Goal: Information Seeking & Learning: Learn about a topic

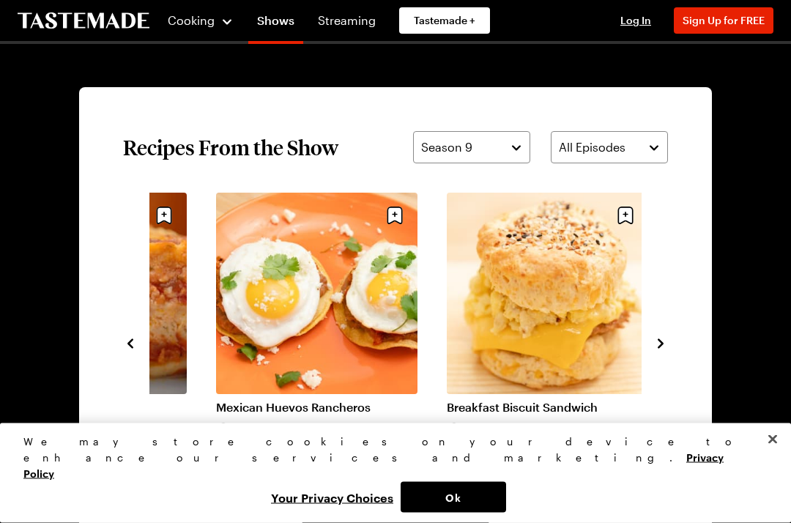
scroll to position [969, 0]
click at [662, 340] on icon "navigate to next item" at bounding box center [660, 344] width 15 height 15
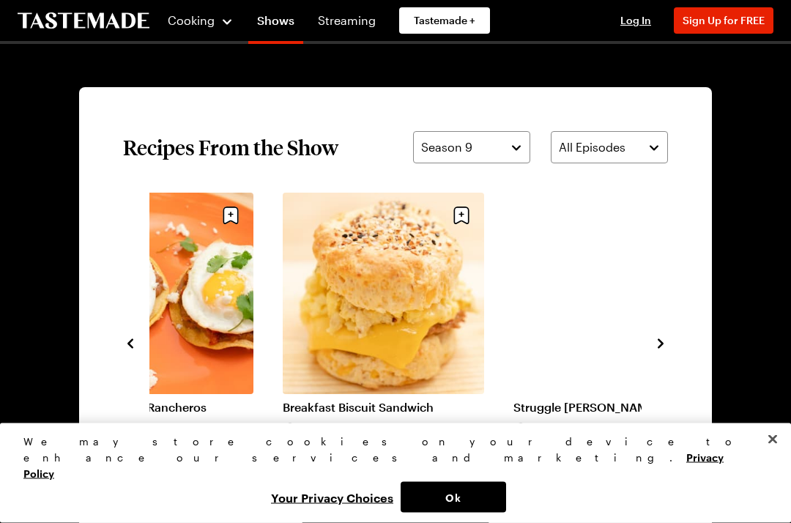
scroll to position [970, 0]
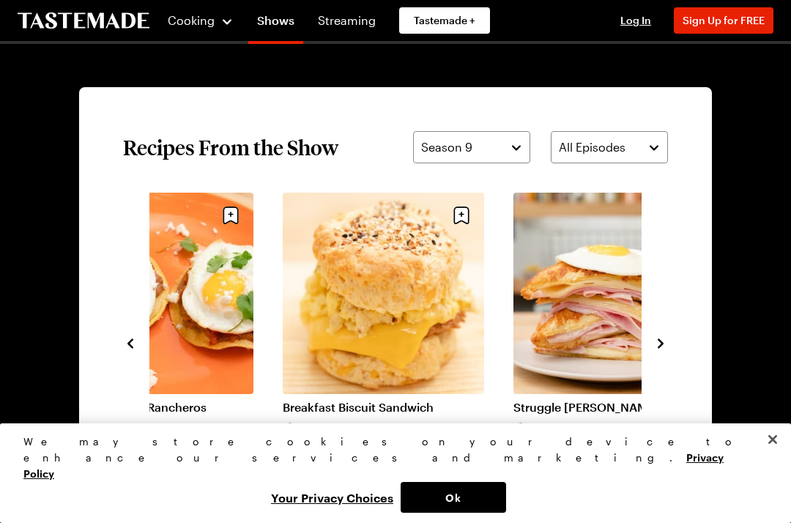
click at [666, 335] on button "navigate to next item" at bounding box center [660, 342] width 15 height 18
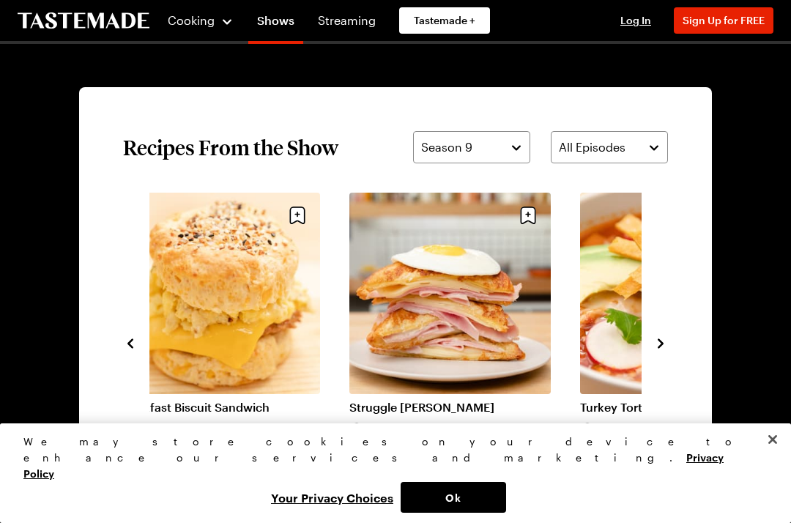
click at [658, 340] on icon "navigate to next item" at bounding box center [660, 343] width 6 height 10
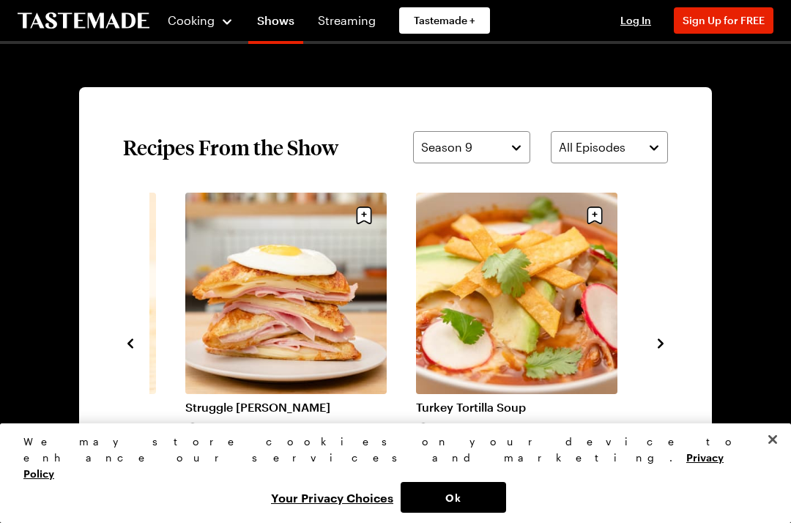
click at [663, 338] on icon "navigate to next item" at bounding box center [660, 343] width 15 height 15
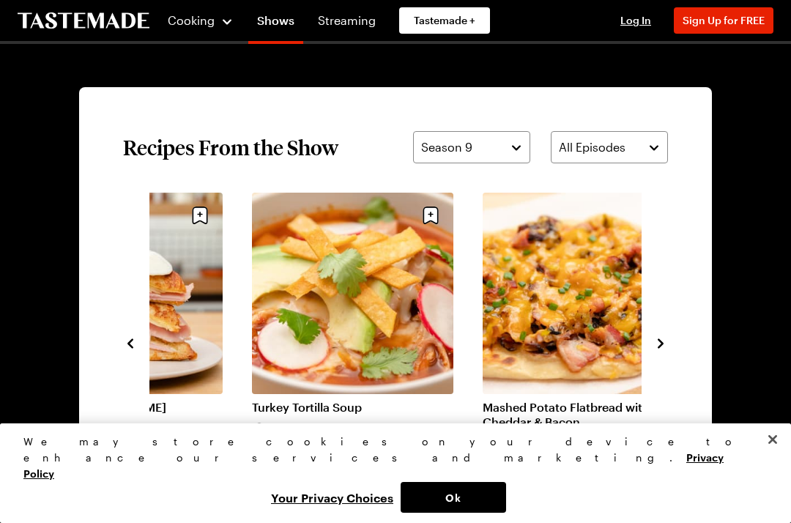
click at [670, 335] on section "Recipes From the Show Season 9 All Episodes Celebration Lasagna (1) 1h 10m Mexi…" at bounding box center [395, 342] width 633 height 510
click at [661, 341] on icon "navigate to next item" at bounding box center [660, 343] width 6 height 10
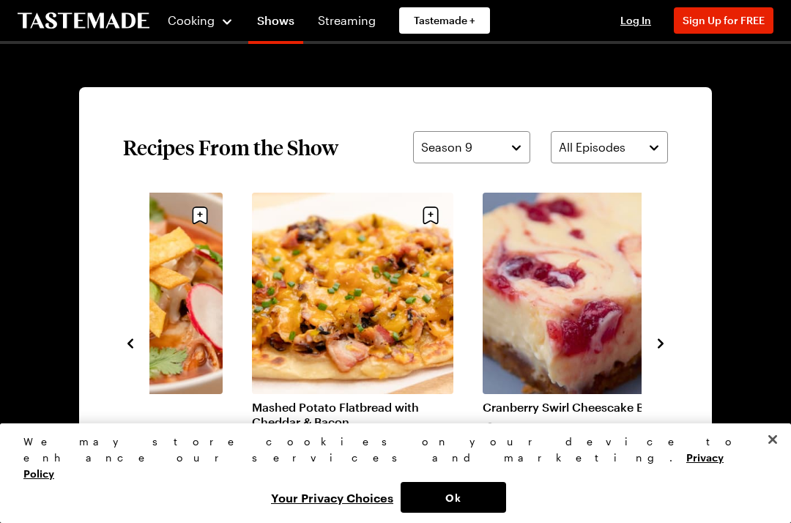
click at [666, 333] on button "navigate to next item" at bounding box center [660, 342] width 15 height 18
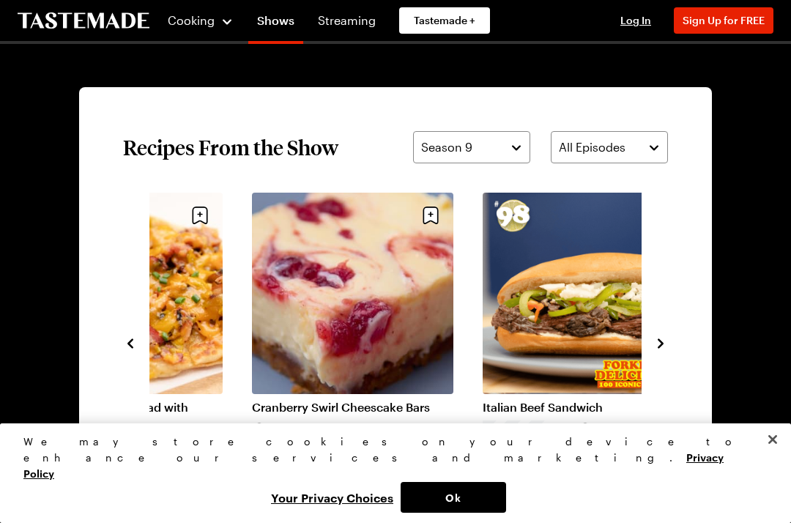
click at [657, 343] on icon "navigate to next item" at bounding box center [660, 343] width 15 height 15
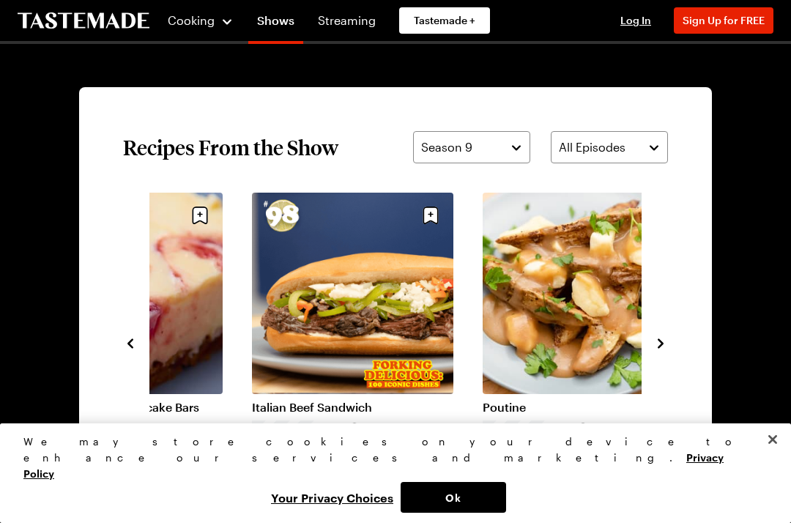
click at [670, 337] on section "Recipes From the Show Season 9 All Episodes Struggle [PERSON_NAME] 20 mins Turk…" at bounding box center [395, 342] width 633 height 510
click at [400, 400] on link "Italian Beef Sandwich" at bounding box center [352, 407] width 201 height 15
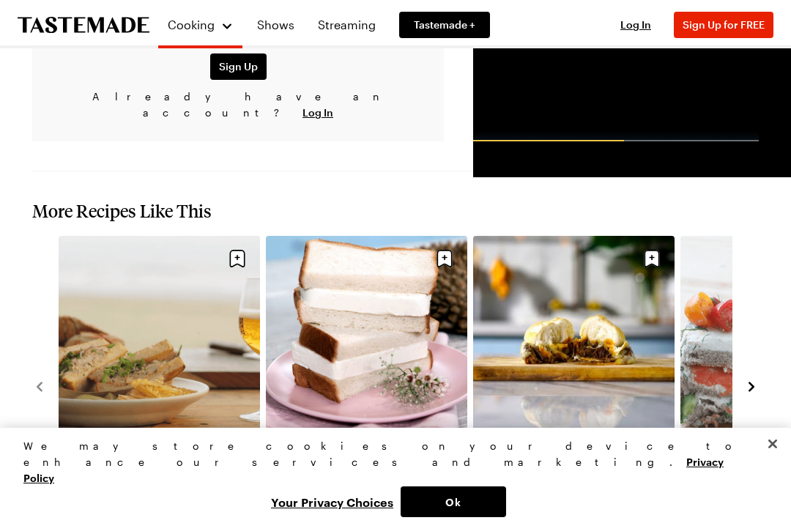
scroll to position [1606, 0]
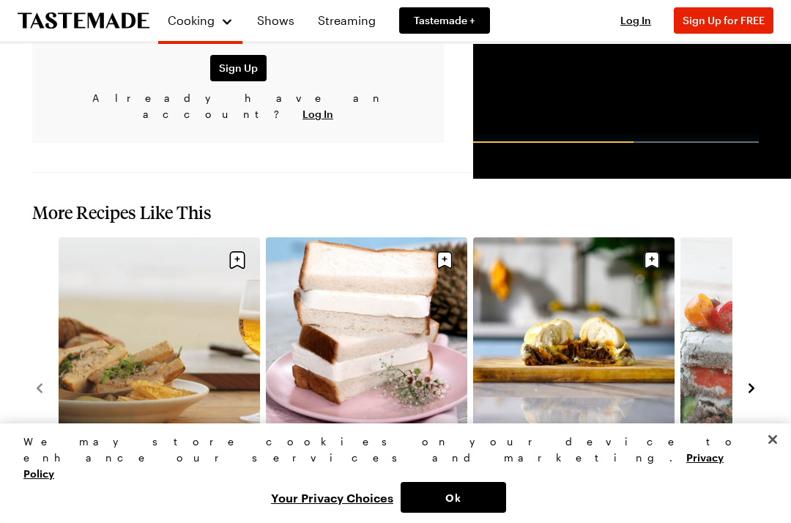
click at [750, 384] on icon "navigate to next item" at bounding box center [751, 389] width 6 height 10
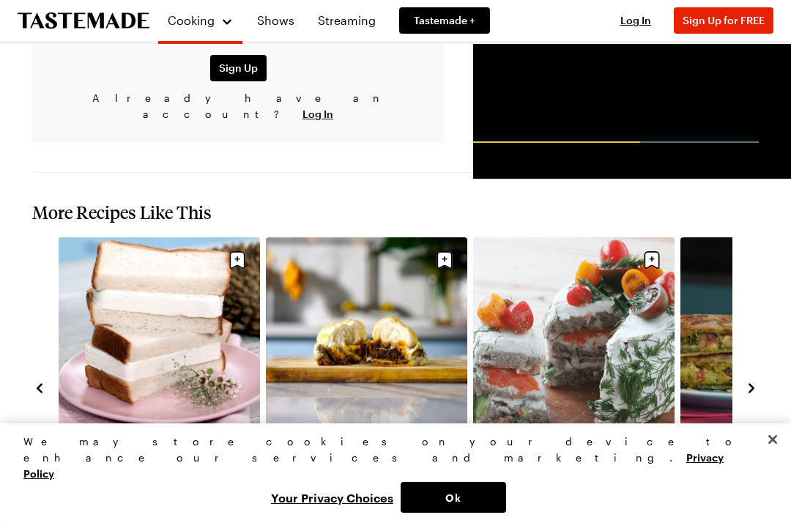
click at [757, 381] on icon "navigate to next item" at bounding box center [751, 388] width 15 height 15
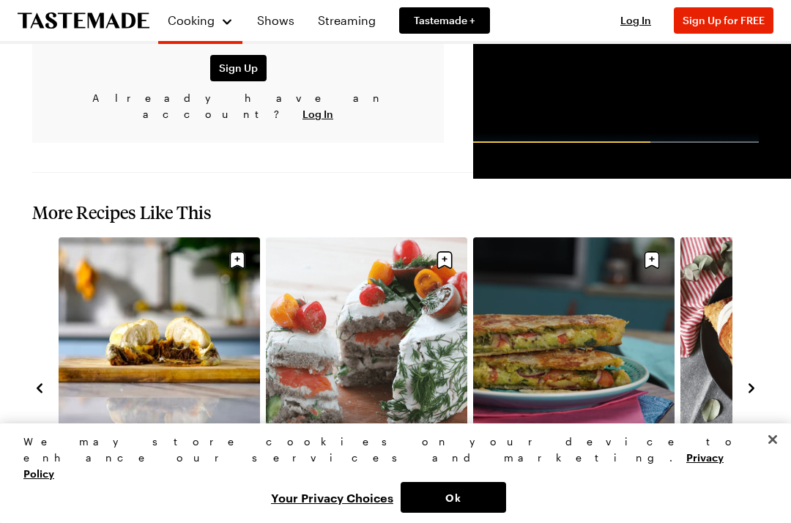
click at [756, 379] on button "navigate to next item" at bounding box center [751, 388] width 15 height 18
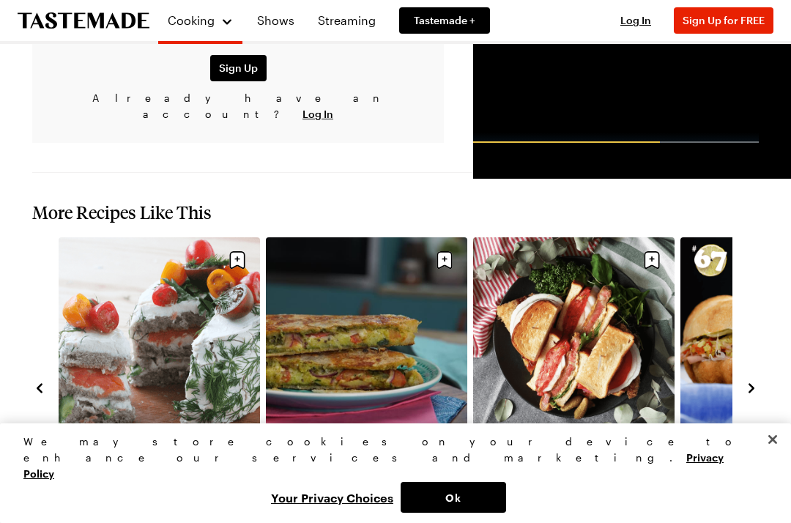
click at [753, 381] on icon "navigate to next item" at bounding box center [751, 388] width 15 height 15
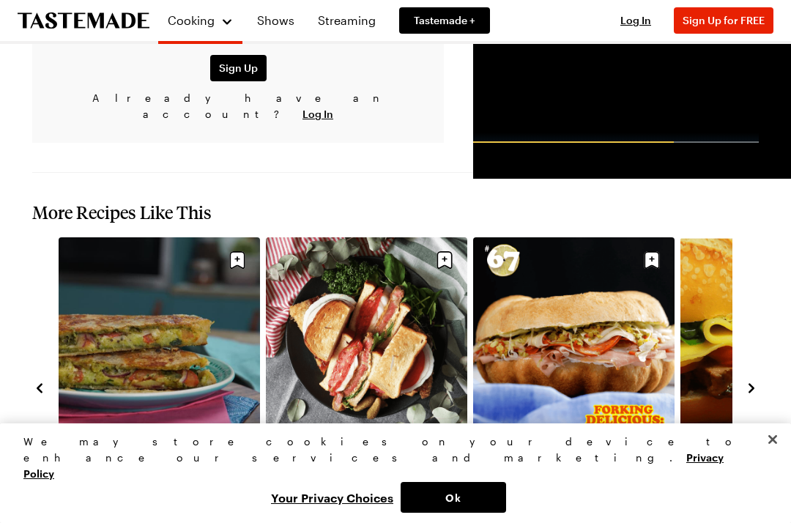
click at [756, 381] on icon "navigate to next item" at bounding box center [751, 388] width 15 height 15
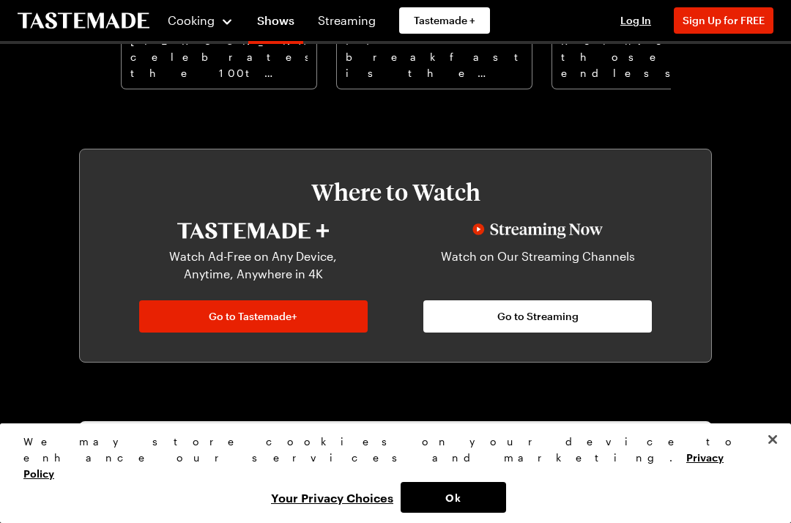
scroll to position [635, 0]
